Goal: Task Accomplishment & Management: Use online tool/utility

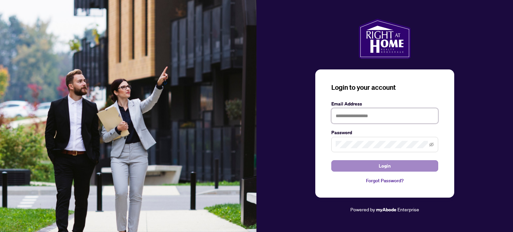
type input "**********"
click at [380, 169] on span "Login" at bounding box center [385, 166] width 12 height 11
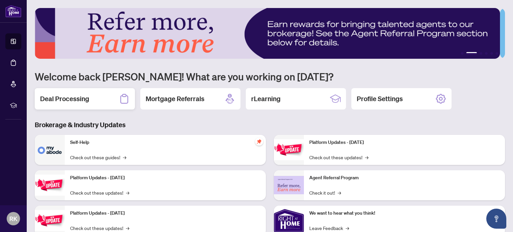
click at [84, 101] on h2 "Deal Processing" at bounding box center [64, 98] width 49 height 9
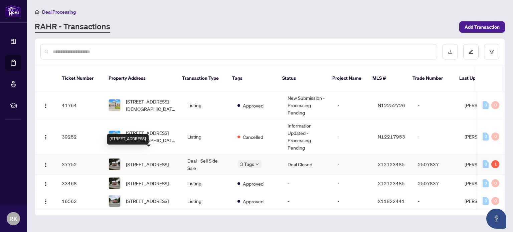
click at [142, 161] on span "[STREET_ADDRESS]" at bounding box center [147, 164] width 43 height 7
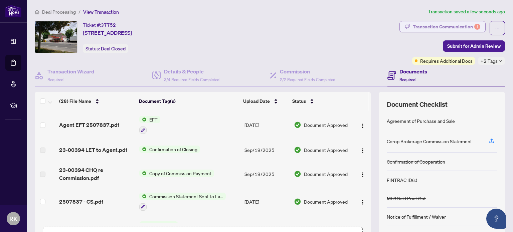
click at [445, 25] on div "Transaction Communication 1" at bounding box center [446, 26] width 67 height 11
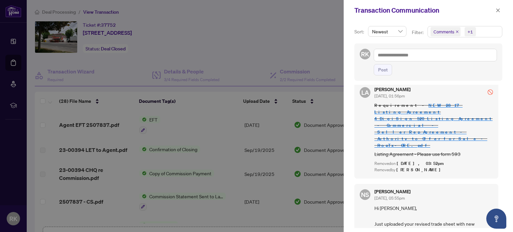
scroll to position [634, 0]
click at [499, 9] on icon "close" at bounding box center [498, 10] width 4 height 4
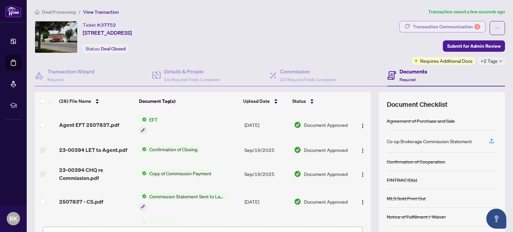
click at [446, 29] on div "Transaction Communication 1" at bounding box center [446, 26] width 67 height 11
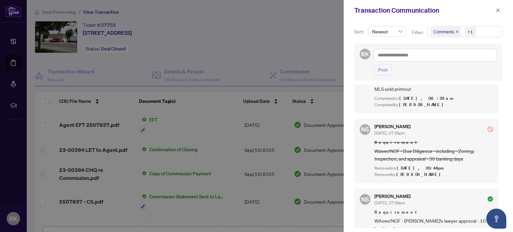
scroll to position [1093, 0]
click at [495, 10] on icon "close" at bounding box center [497, 10] width 5 height 5
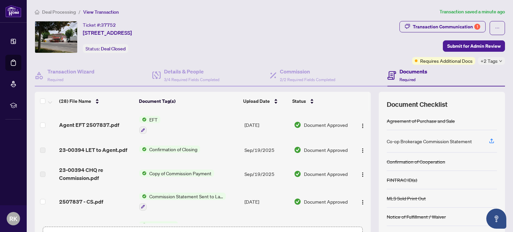
click at [152, 120] on span "EFT" at bounding box center [154, 119] width 14 height 7
click at [124, 152] on span "EFT" at bounding box center [125, 151] width 14 height 7
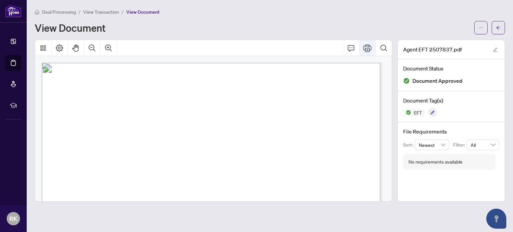
click at [367, 48] on icon "Print" at bounding box center [367, 48] width 8 height 8
